Goal: Transaction & Acquisition: Purchase product/service

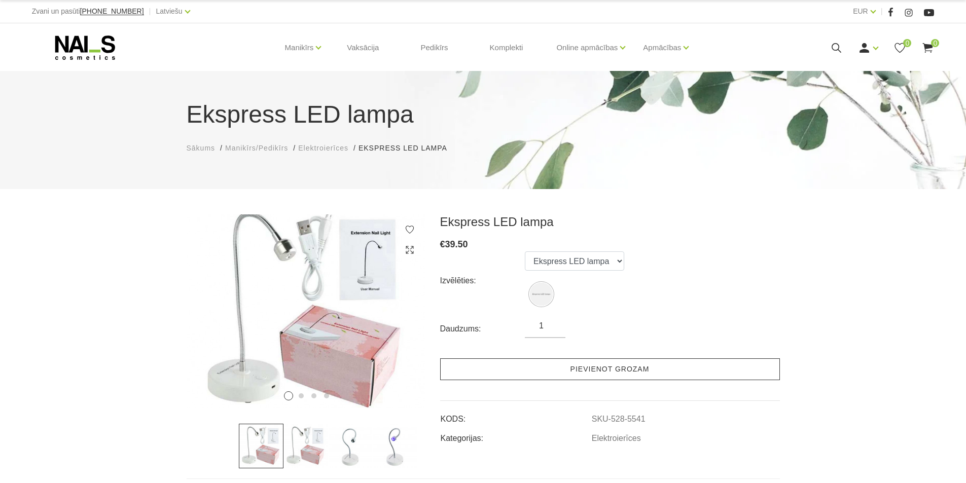
click at [604, 369] on link "Pievienot grozam" at bounding box center [610, 369] width 340 height 22
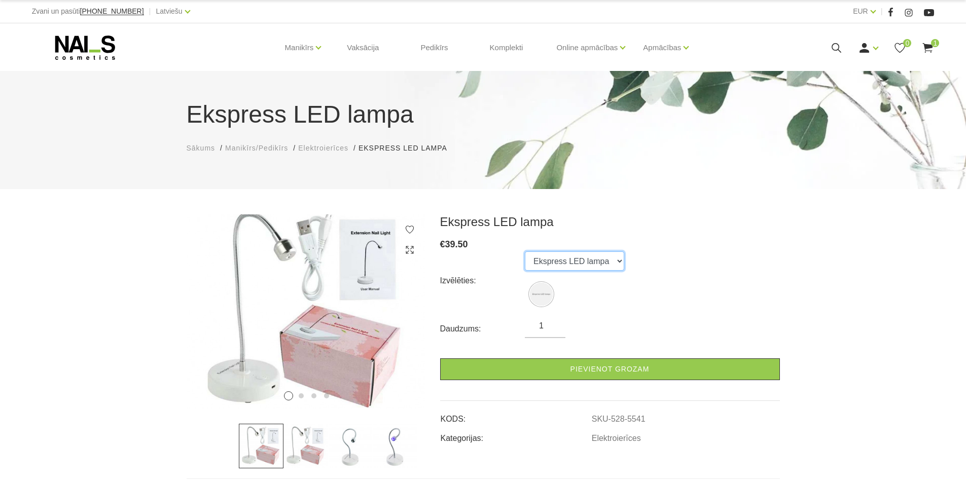
click at [605, 264] on select "Ekspress LED lampa" at bounding box center [574, 260] width 99 height 19
click at [678, 233] on div "Ekspress LED lampa € 39.50 Izvēlēties: Ekspress LED lampa Daudzums: 1 Pievienot…" at bounding box center [610, 329] width 340 height 230
click at [927, 48] on use at bounding box center [928, 48] width 10 height 10
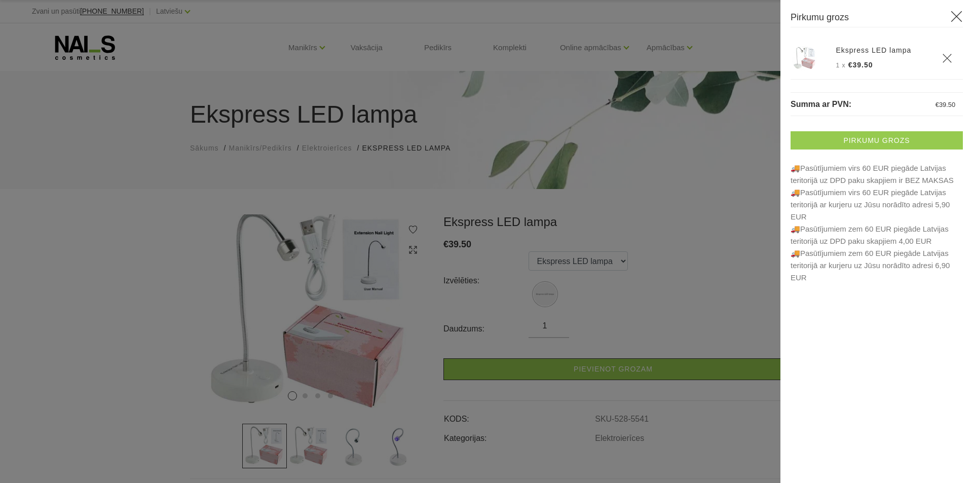
click at [854, 138] on link "Pirkumu grozs" at bounding box center [877, 140] width 172 height 18
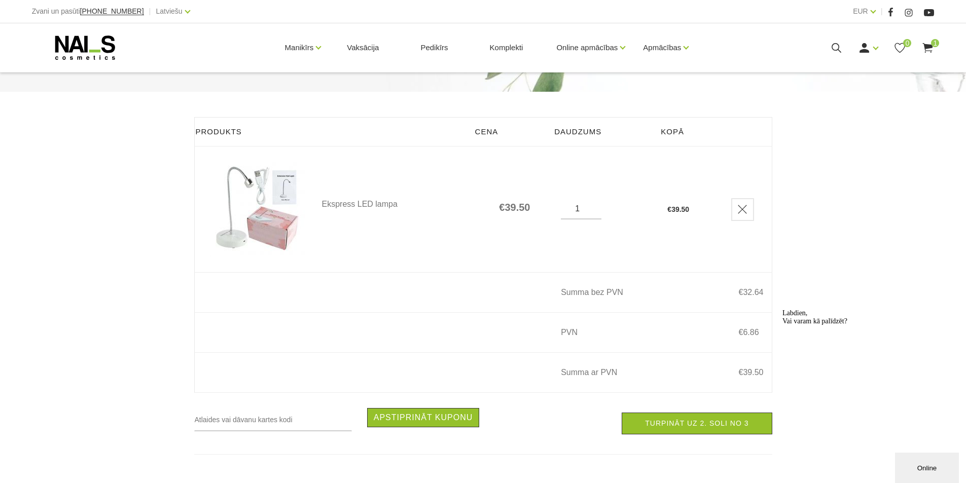
scroll to position [101, 0]
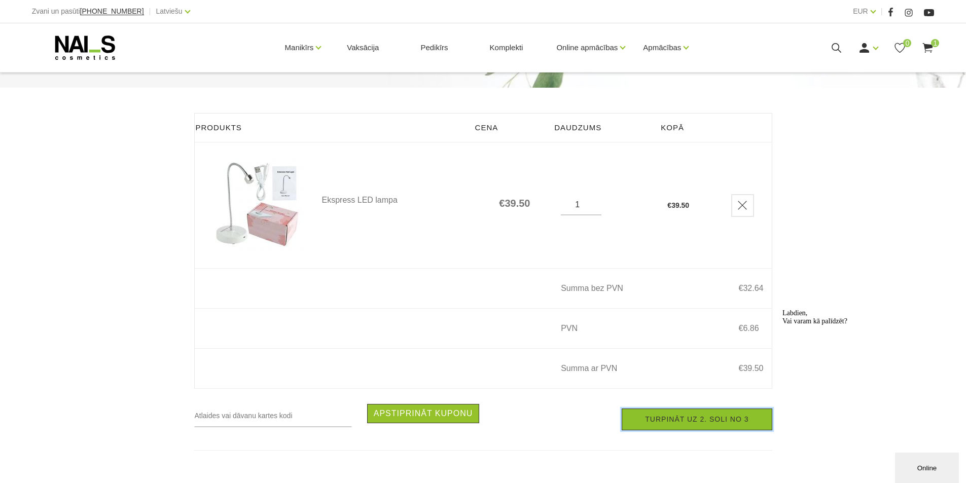
click at [694, 424] on link "Turpināt uz 2. soli no 3" at bounding box center [697, 420] width 150 height 22
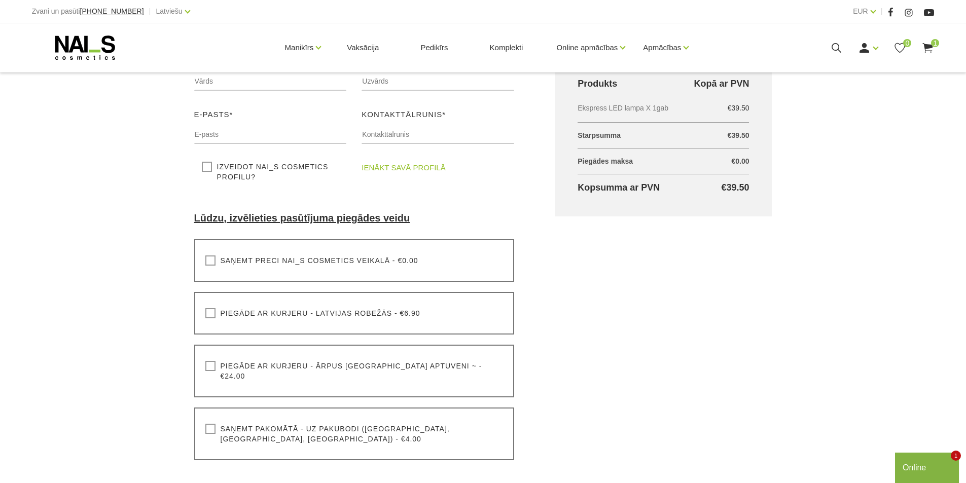
scroll to position [203, 0]
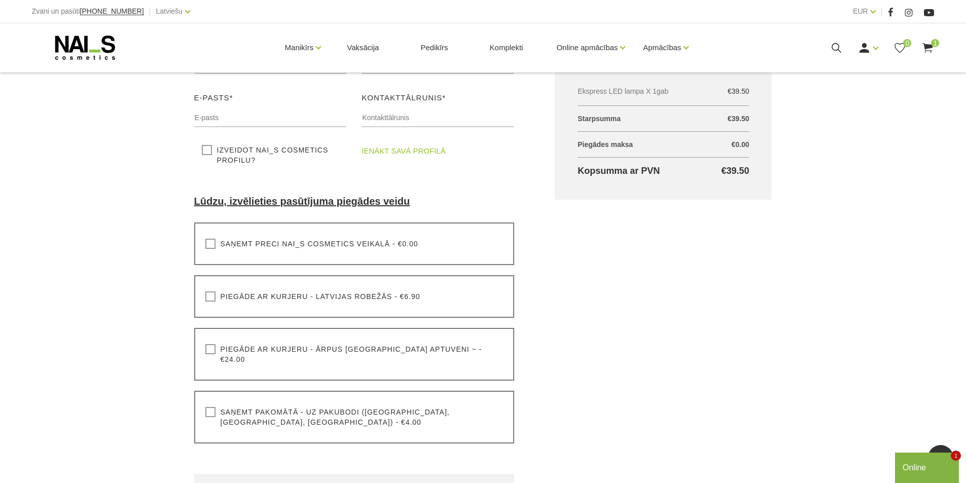
click at [212, 299] on label "Piegāde ar kurjeru - Latvijas robežās - €6.90" at bounding box center [312, 297] width 215 height 10
click at [0, 0] on input "Piegāde ar kurjeru - Latvijas robežās - €6.90" at bounding box center [0, 0] width 0 height 0
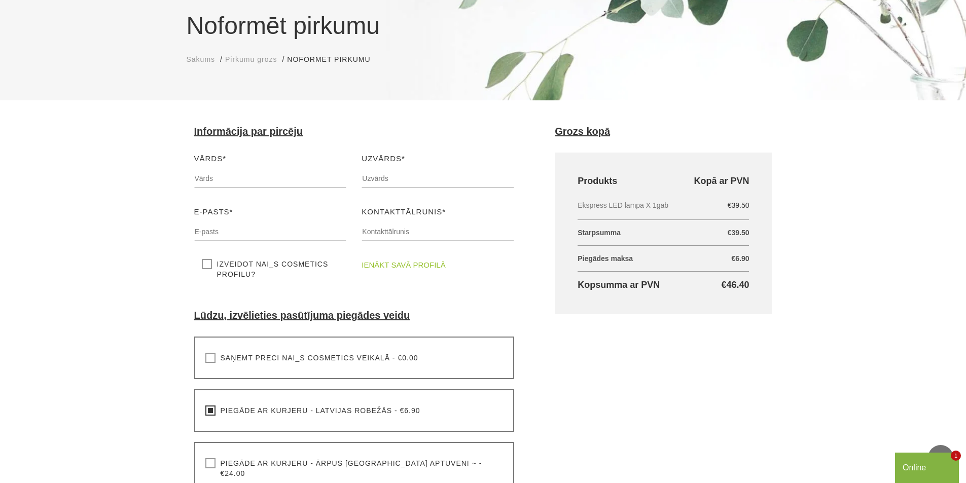
scroll to position [51, 0]
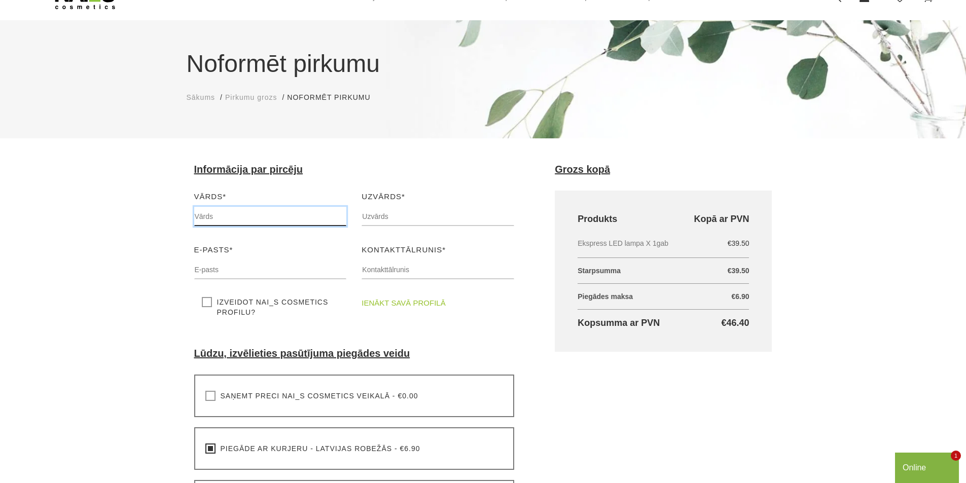
click at [261, 215] on input "text" at bounding box center [270, 216] width 153 height 19
type input "Enija"
click at [397, 220] on input "text" at bounding box center [438, 216] width 153 height 19
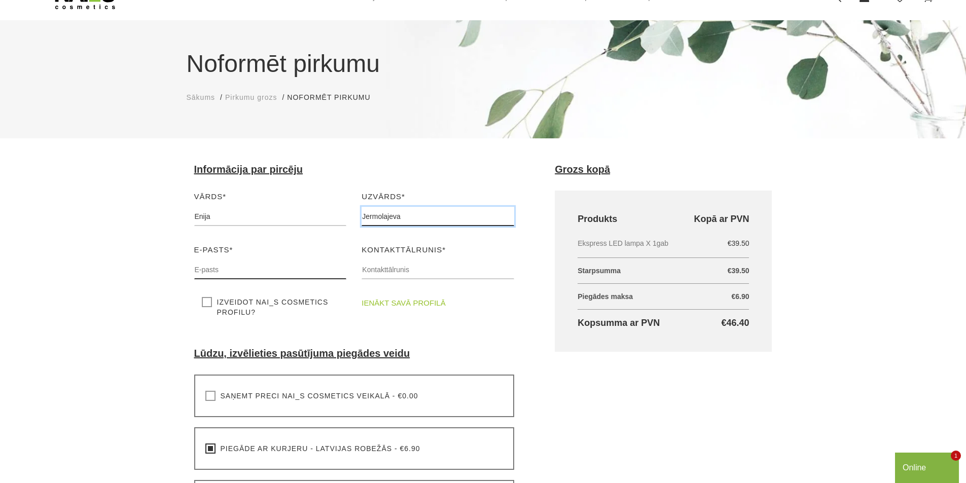
type input "Jermolajeva"
click at [245, 267] on input "text" at bounding box center [270, 269] width 153 height 19
type input "enija.jermolajeva@kineticsbeauty.com"
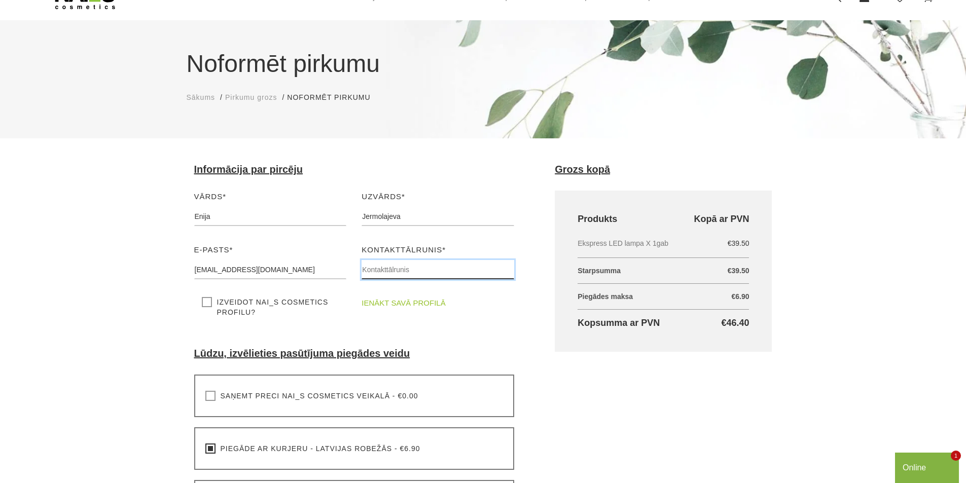
click at [396, 273] on input "text" at bounding box center [438, 269] width 153 height 19
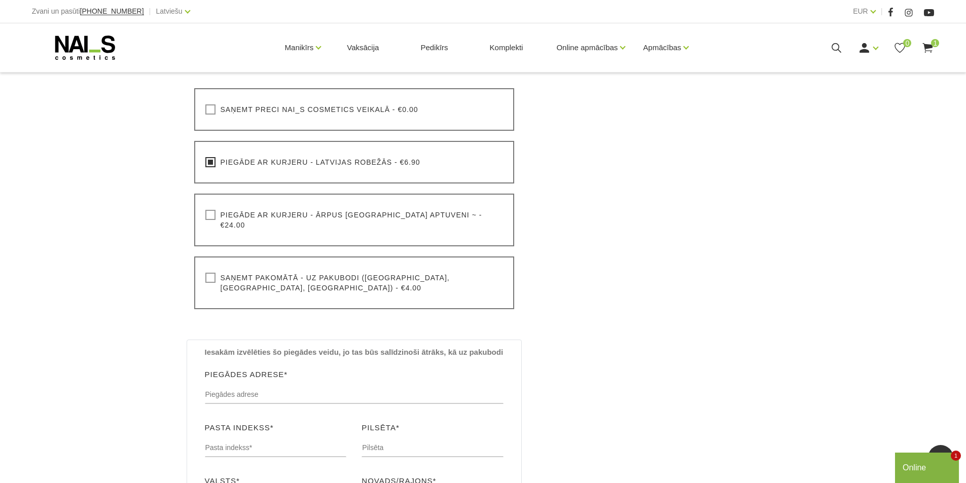
scroll to position [355, 0]
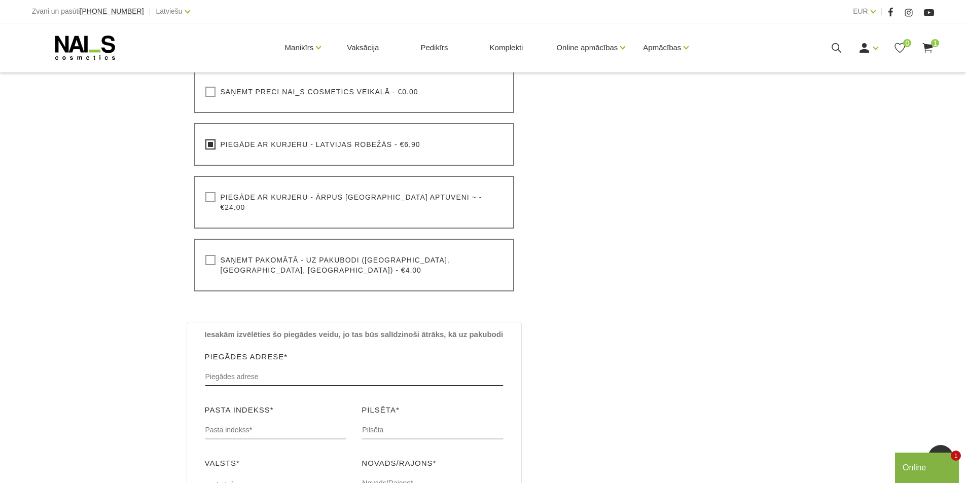
type input "20436655"
click at [261, 367] on input "text" at bounding box center [354, 376] width 299 height 19
type input "Kurzemes prospekts 3K"
click at [272, 420] on input "text" at bounding box center [276, 429] width 142 height 19
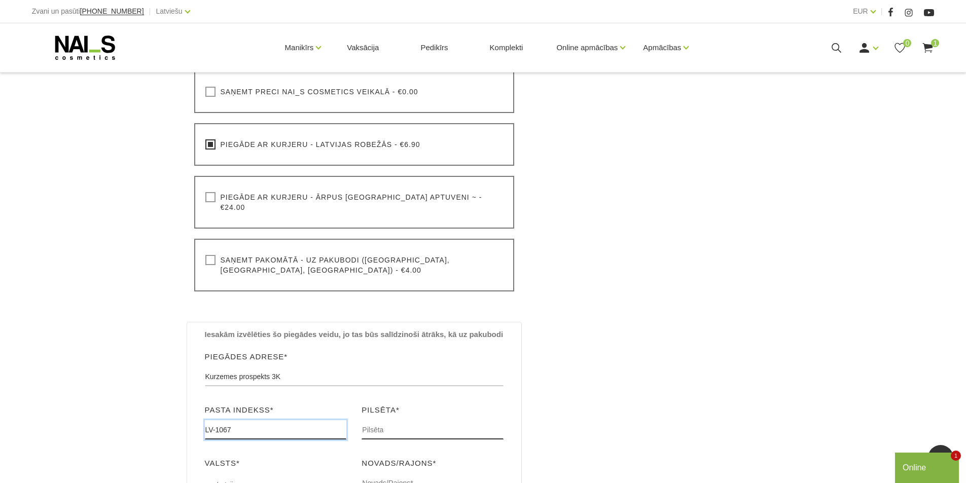
type input "LV-1067"
click at [402, 420] on input "text" at bounding box center [433, 429] width 142 height 19
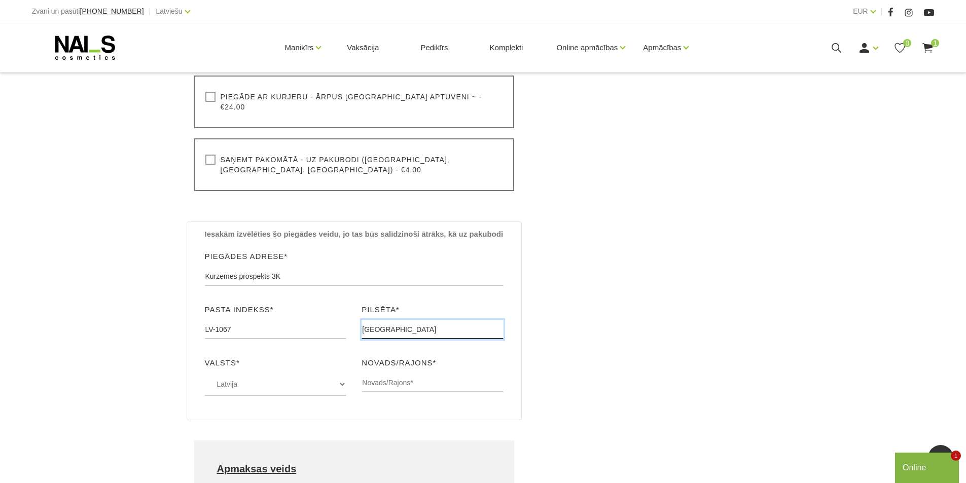
scroll to position [456, 0]
type input "Rīga"
click at [401, 372] on input "text" at bounding box center [433, 381] width 142 height 19
type input "Rīga"
click at [124, 377] on div "Noformēt pirkumu Sākums Pirkumu grozs Noformēt pirkumu Noformēt pirkumu Lūdzu, …" at bounding box center [483, 96] width 966 height 1104
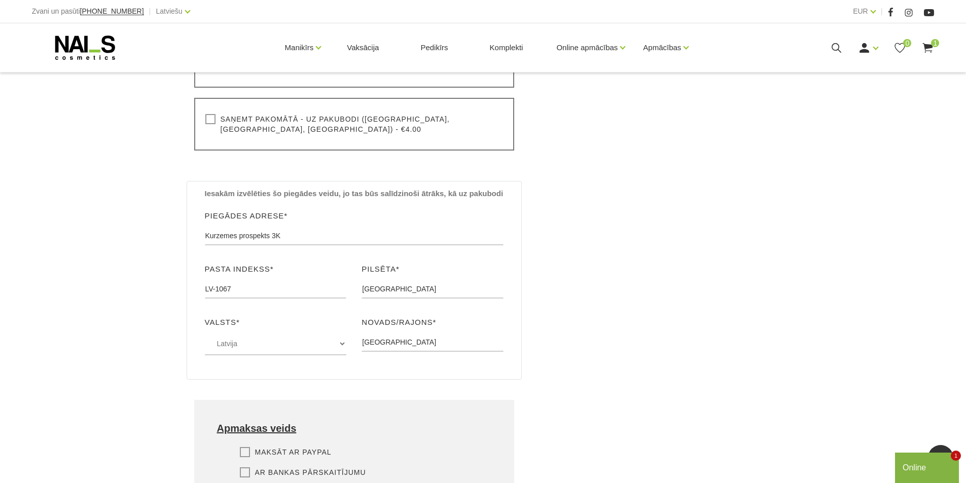
scroll to position [558, 0]
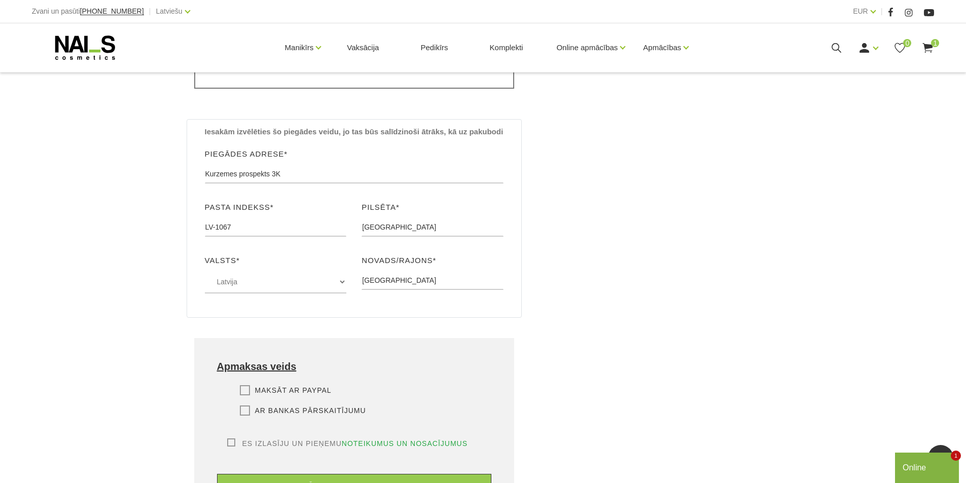
click at [244, 406] on label "Ar bankas pārskaitījumu" at bounding box center [303, 411] width 126 height 10
click at [0, 0] on input "Ar bankas pārskaitījumu" at bounding box center [0, 0] width 0 height 0
click at [231, 439] on label "Es izlasīju un pieņemu noteikumus un nosacījumus" at bounding box center [347, 444] width 241 height 10
click at [0, 0] on input "Es izlasīju un pieņemu noteikumus un nosacījumus" at bounding box center [0, 0] width 0 height 0
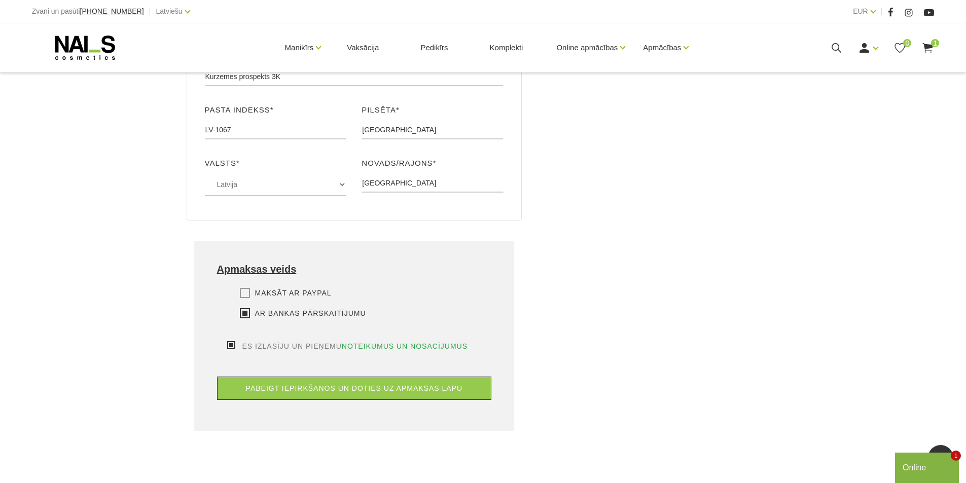
scroll to position [659, 0]
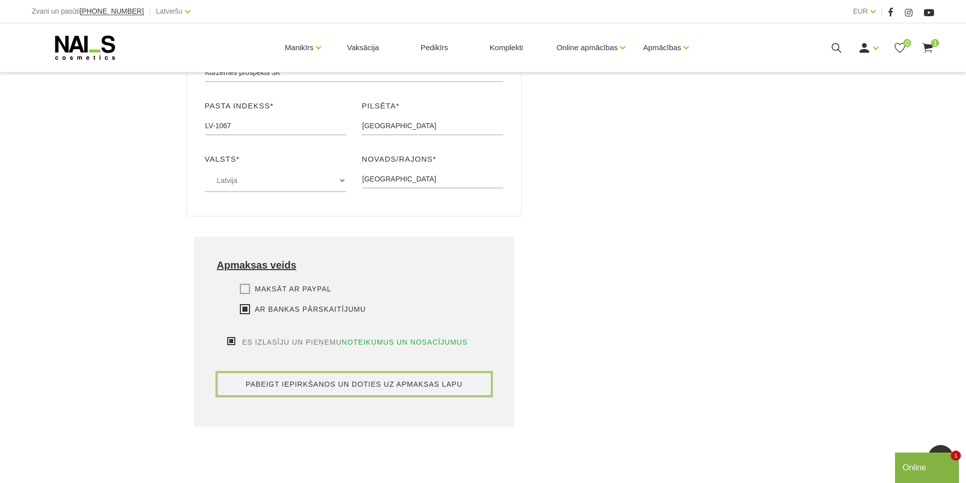
click at [391, 373] on button "pabeigt iepirkšanos un doties uz apmaksas lapu" at bounding box center [354, 384] width 275 height 23
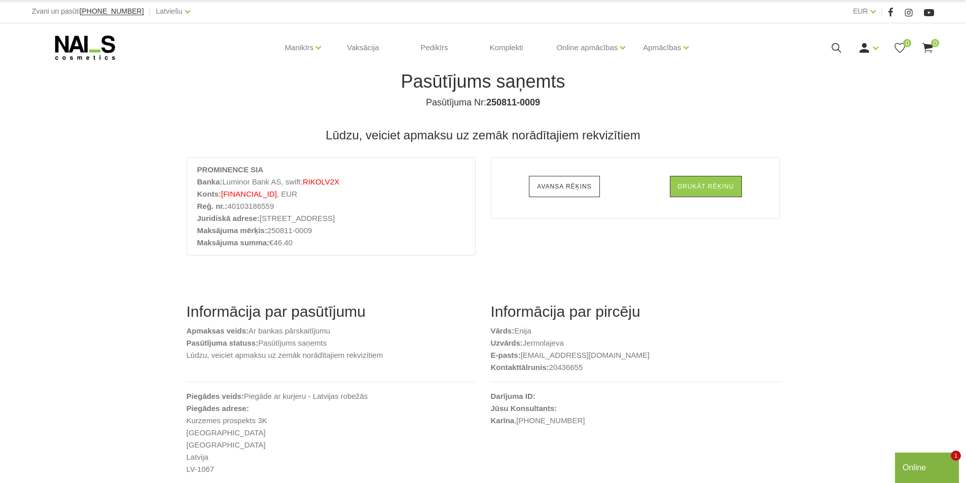
click at [573, 185] on link "Avansa rēķins" at bounding box center [564, 186] width 70 height 21
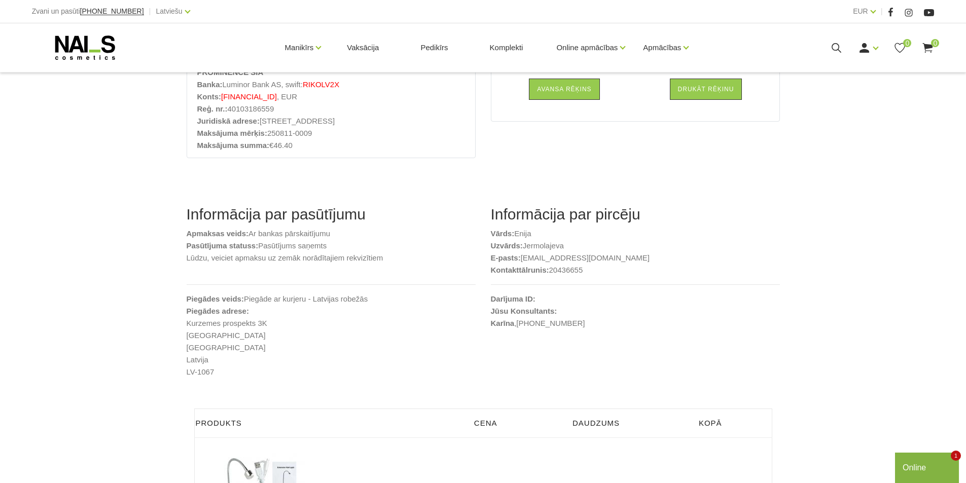
scroll to position [101, 0]
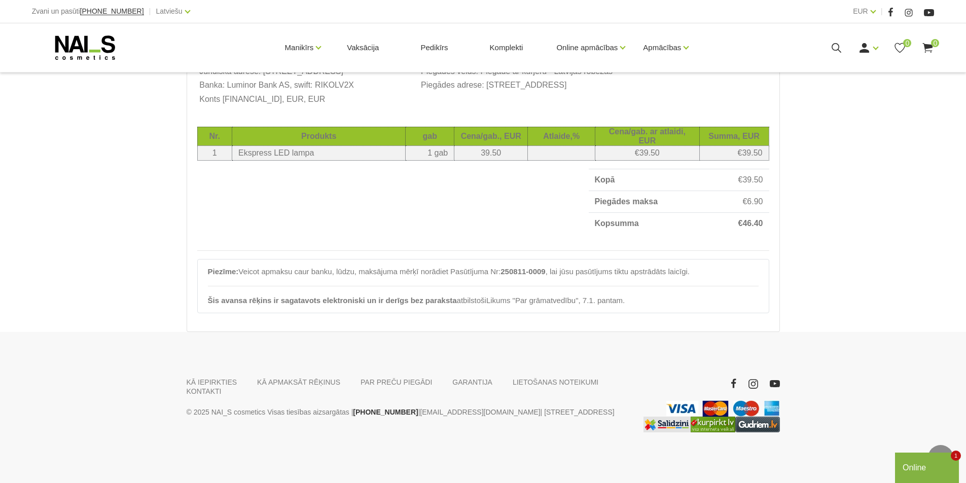
scroll to position [246, 0]
drag, startPoint x: 481, startPoint y: 404, endPoint x: 403, endPoint y: 415, distance: 79.4
click at [403, 415] on div "KĀ IEPIRKTIES KĀ APMAKSĀT RĒĶINUS PAR PREČU PIEGĀDI [GEOGRAPHIC_DATA] LIETOŠANA…" at bounding box center [407, 405] width 456 height 55
copy link "[EMAIL_ADDRESS][DOMAIN_NAME]"
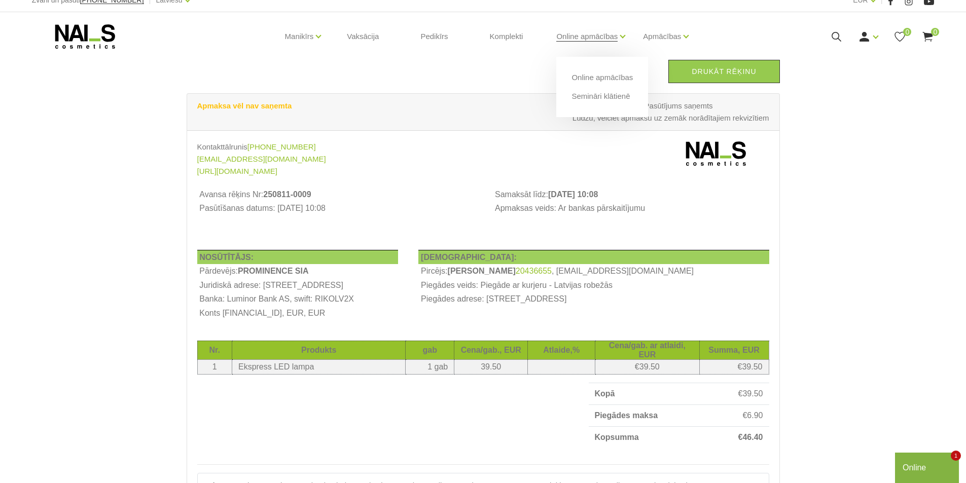
scroll to position [0, 0]
